Goal: Task Accomplishment & Management: Use online tool/utility

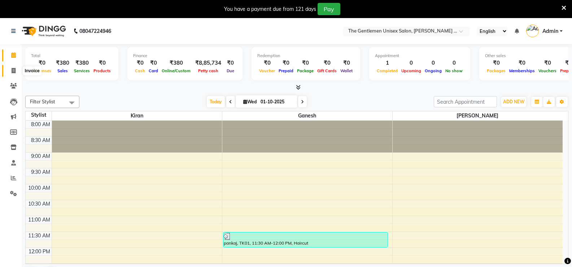
click at [14, 71] on icon at bounding box center [14, 70] width 4 height 5
select select "service"
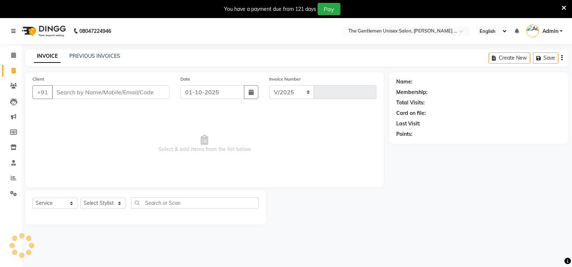
select select "5552"
type input "1188"
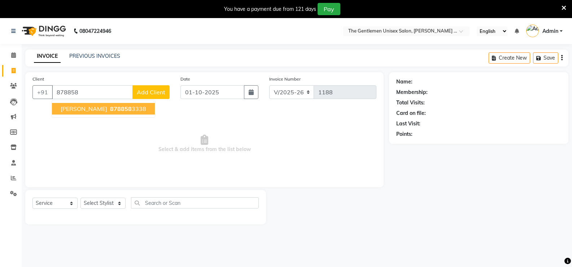
click at [113, 108] on span "878858" at bounding box center [121, 108] width 22 height 7
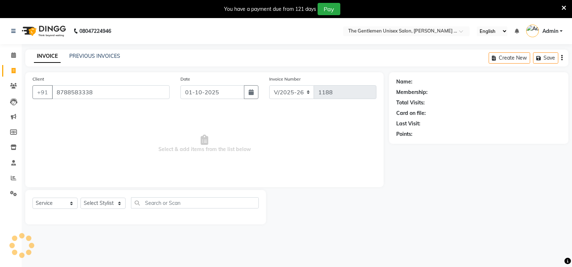
type input "8788583338"
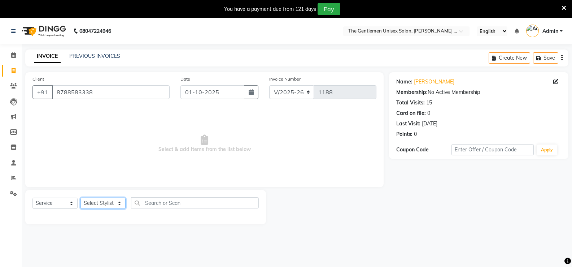
click at [111, 203] on select "Select Stylist [PERSON_NAME]" at bounding box center [102, 202] width 45 height 11
select select "47146"
click at [80, 197] on select "Select Stylist [PERSON_NAME]" at bounding box center [102, 202] width 45 height 11
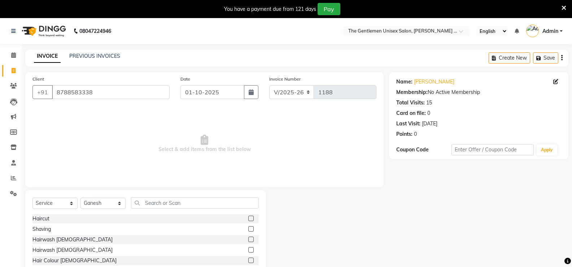
click at [248, 218] on label at bounding box center [250, 217] width 5 height 5
click at [248, 218] on input "checkbox" at bounding box center [250, 218] width 5 height 5
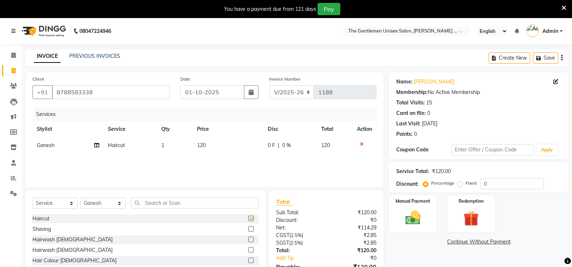
checkbox input "false"
click at [248, 237] on label at bounding box center [250, 238] width 5 height 5
click at [248, 237] on input "checkbox" at bounding box center [250, 239] width 5 height 5
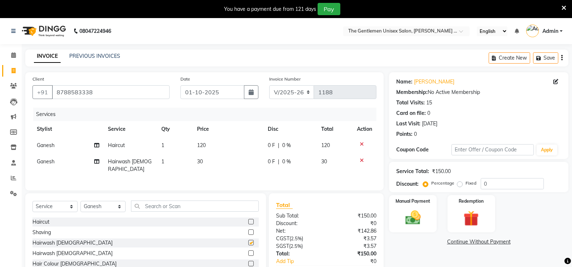
checkbox input "false"
click at [403, 214] on img at bounding box center [413, 217] width 26 height 18
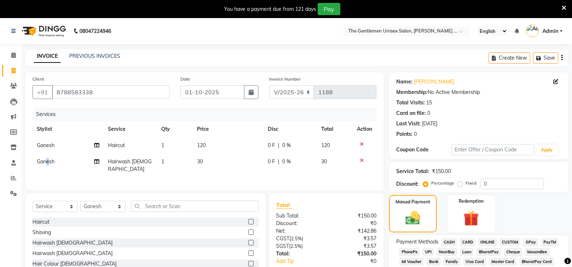
drag, startPoint x: 47, startPoint y: 156, endPoint x: 49, endPoint y: 168, distance: 11.9
drag, startPoint x: 49, startPoint y: 168, endPoint x: 232, endPoint y: 197, distance: 185.0
click at [232, 197] on div "Select Service Product Membership Package Voucher Prepaid Gift Card Select Styl…" at bounding box center [145, 246] width 241 height 106
click at [455, 241] on span "CASH" at bounding box center [449, 242] width 16 height 8
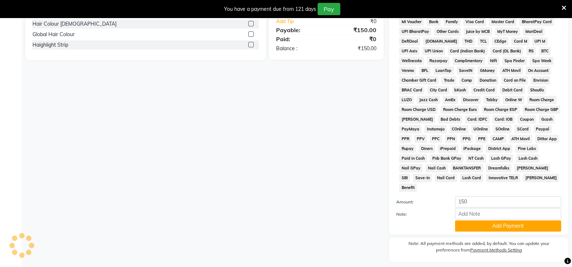
scroll to position [250, 0]
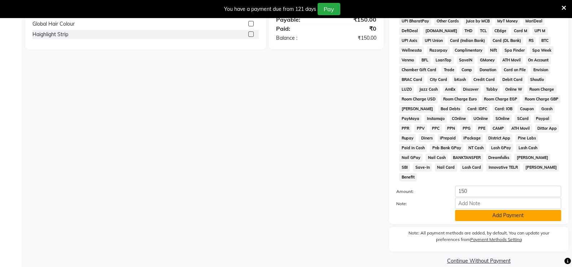
click at [482, 210] on button "Add Payment" at bounding box center [508, 215] width 106 height 11
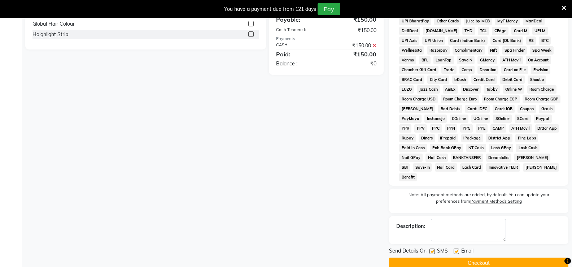
click at [485, 257] on button "Checkout" at bounding box center [478, 262] width 179 height 11
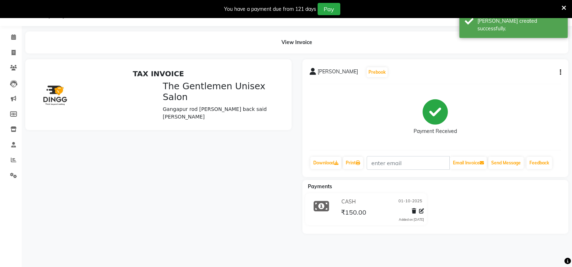
scroll to position [27, 0]
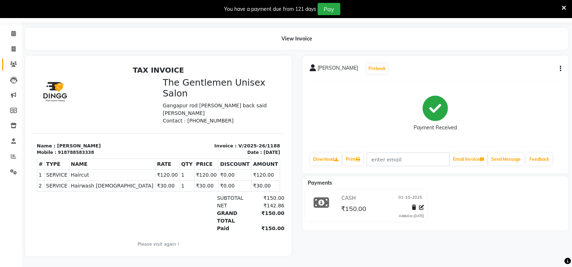
click at [17, 57] on li "Clients" at bounding box center [11, 65] width 22 height 16
click at [20, 47] on ngb-tooltip-window "Invoice" at bounding box center [32, 49] width 25 height 12
click at [16, 46] on icon at bounding box center [14, 48] width 4 height 5
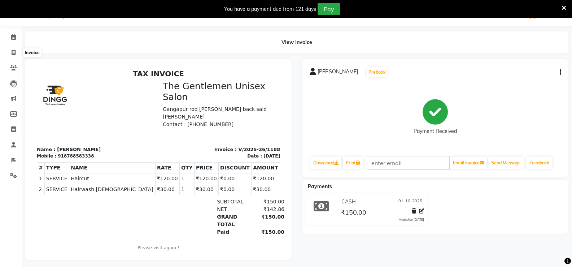
select select "5552"
select select "service"
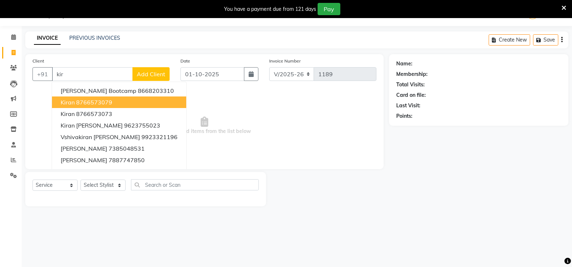
click at [81, 98] on button "[PERSON_NAME] 8766573079" at bounding box center [119, 102] width 134 height 12
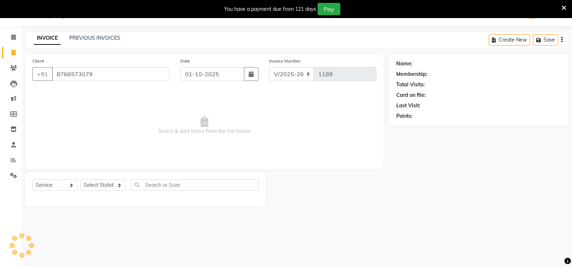
type input "8766573079"
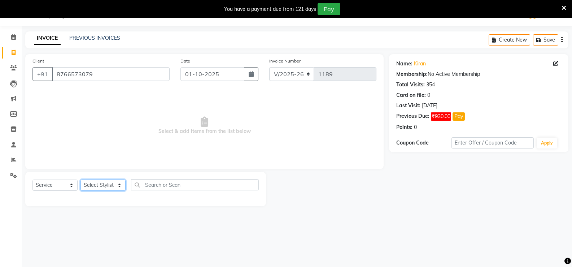
click at [118, 186] on select "Select Stylist [PERSON_NAME]" at bounding box center [102, 184] width 45 height 11
select select "47146"
click at [80, 179] on select "Select Stylist [PERSON_NAME]" at bounding box center [102, 184] width 45 height 11
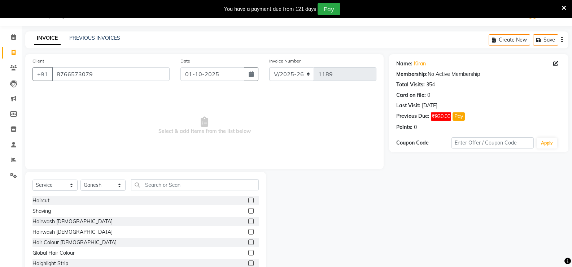
click at [248, 201] on label at bounding box center [250, 199] width 5 height 5
click at [248, 201] on input "checkbox" at bounding box center [250, 200] width 5 height 5
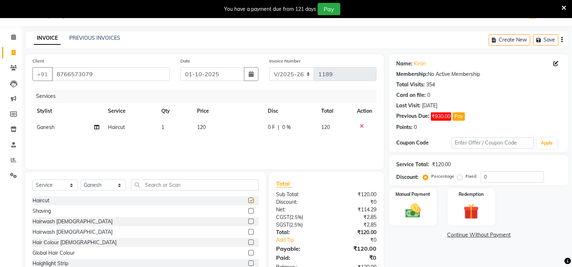
checkbox input "false"
click at [243, 129] on td "120" at bounding box center [228, 127] width 71 height 16
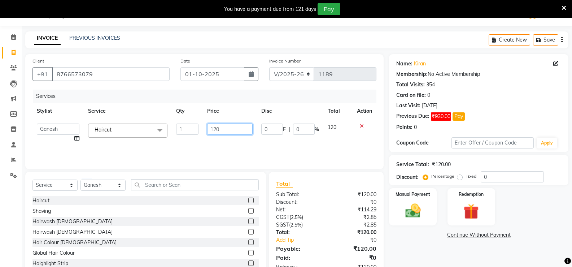
click at [243, 129] on input "120" at bounding box center [229, 128] width 45 height 11
type input "1"
type input "520"
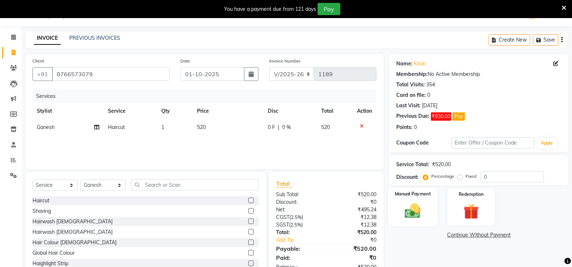
click at [394, 196] on div "Manual Payment" at bounding box center [412, 206] width 49 height 39
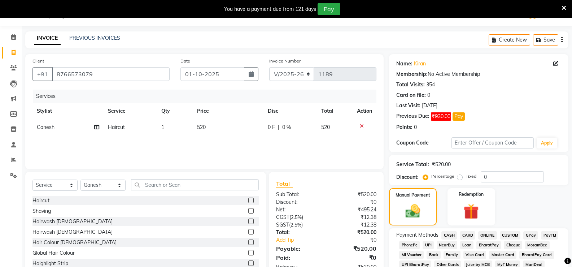
click at [486, 232] on span "ONLINE" at bounding box center [487, 235] width 19 height 8
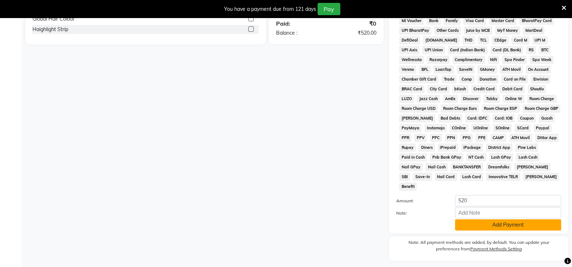
scroll to position [248, 0]
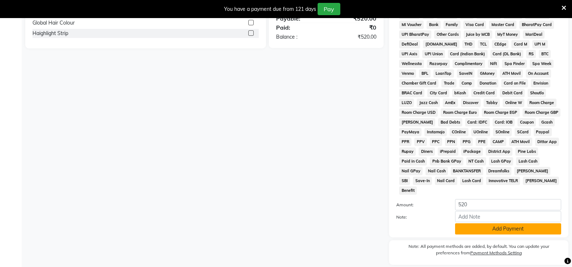
click at [504, 223] on button "Add Payment" at bounding box center [508, 228] width 106 height 11
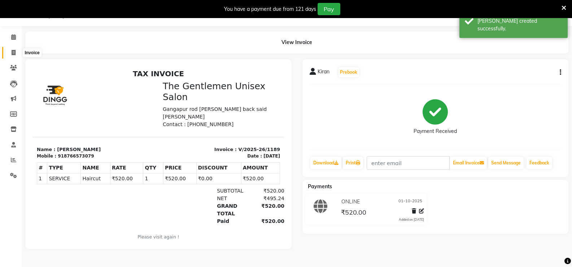
click at [16, 52] on icon at bounding box center [14, 52] width 4 height 5
select select "service"
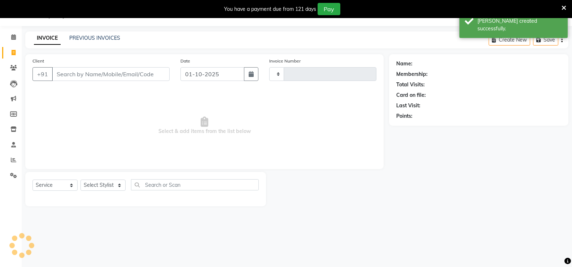
type input "1190"
select select "5552"
click at [16, 159] on icon at bounding box center [13, 159] width 5 height 5
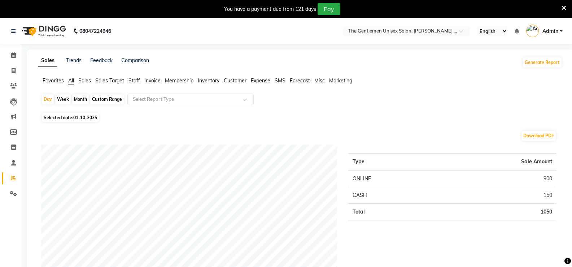
click at [20, 74] on li "Invoice" at bounding box center [11, 71] width 22 height 16
click at [18, 74] on span at bounding box center [13, 71] width 13 height 8
select select "service"
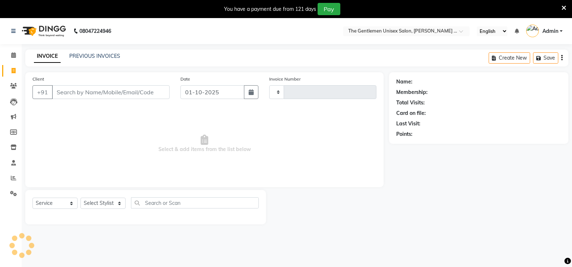
type input "1190"
select select "5552"
